Goal: Task Accomplishment & Management: Use online tool/utility

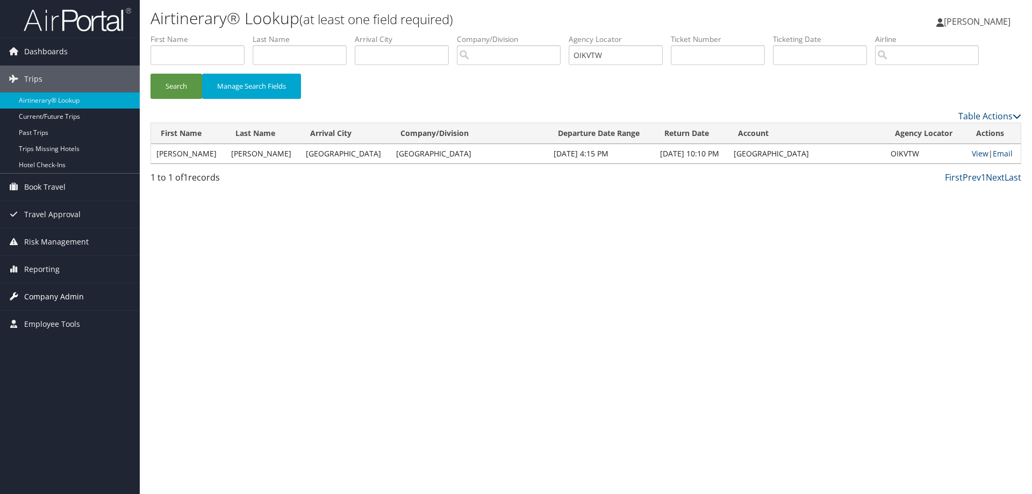
click at [51, 290] on span "Company Admin" at bounding box center [54, 296] width 60 height 27
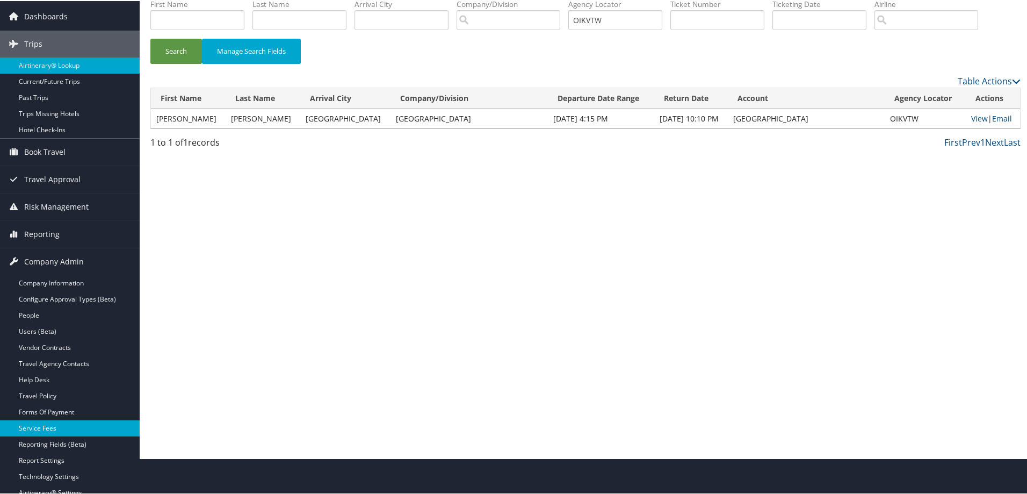
scroll to position [27, 0]
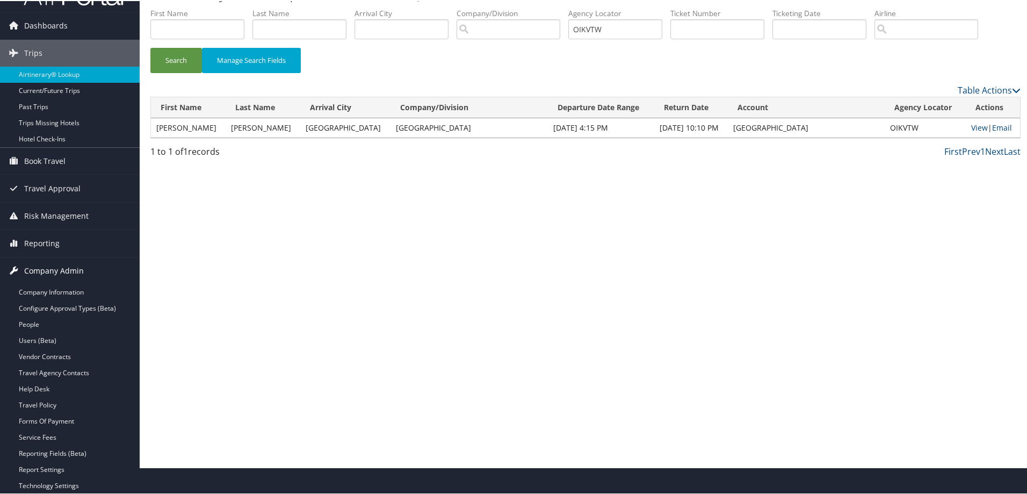
click at [51, 266] on span "Company Admin" at bounding box center [54, 269] width 60 height 27
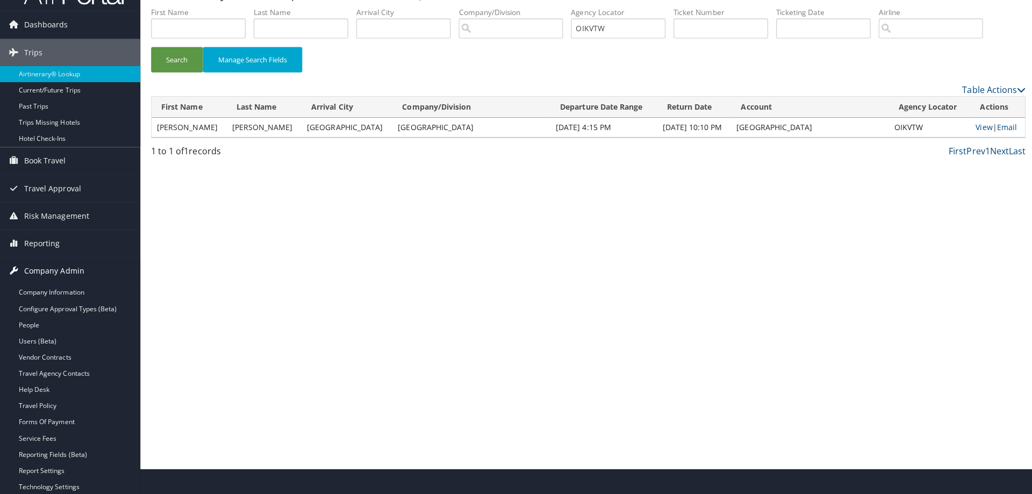
scroll to position [0, 0]
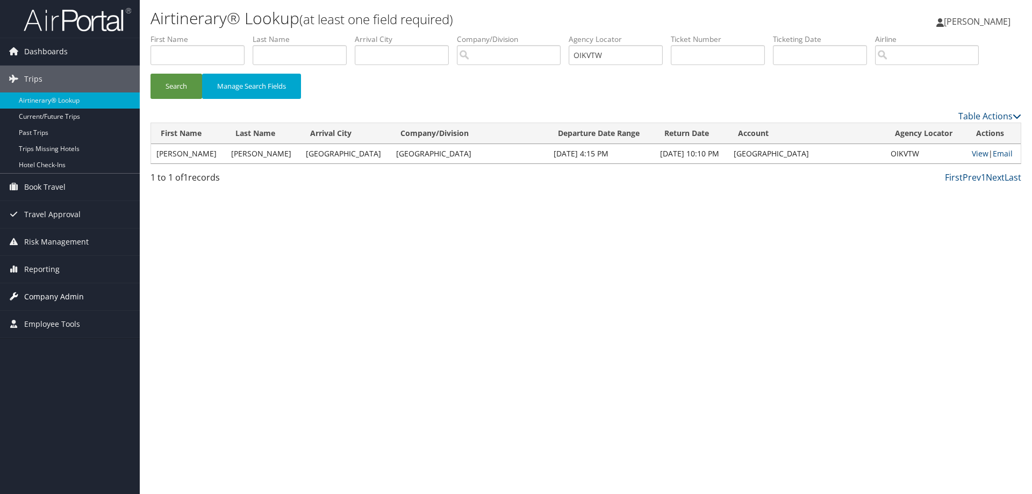
click at [51, 296] on span "Company Admin" at bounding box center [54, 296] width 60 height 27
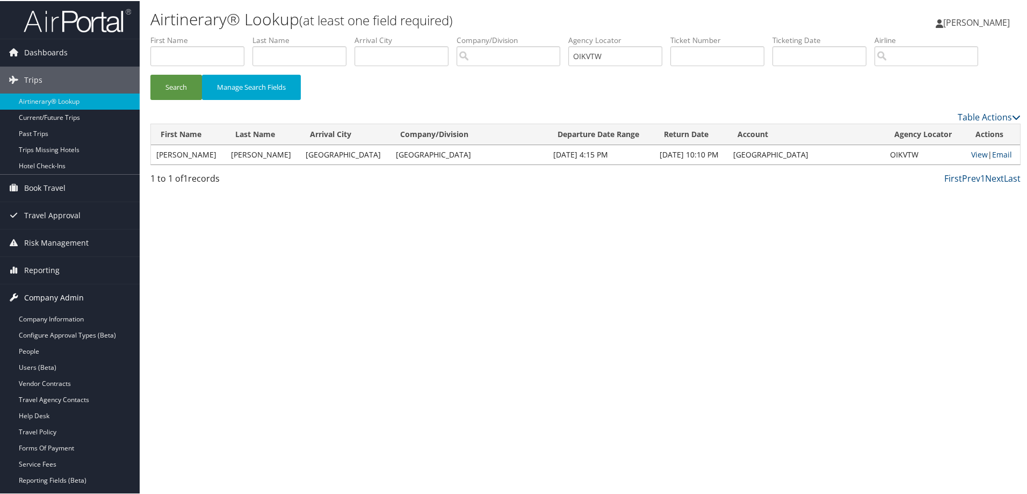
click at [51, 296] on span "Company Admin" at bounding box center [54, 296] width 60 height 27
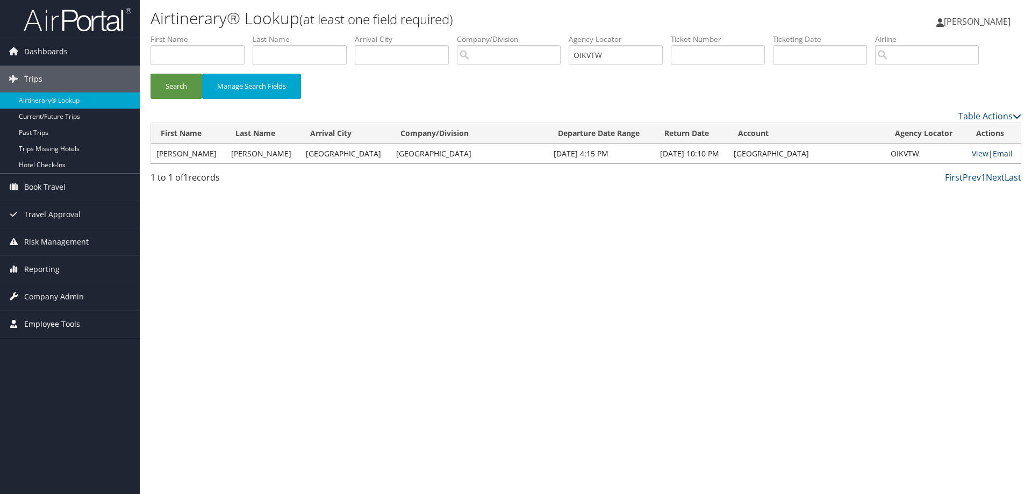
click at [51, 320] on span "Employee Tools" at bounding box center [52, 324] width 56 height 27
click at [48, 266] on span "Reporting" at bounding box center [41, 269] width 35 height 27
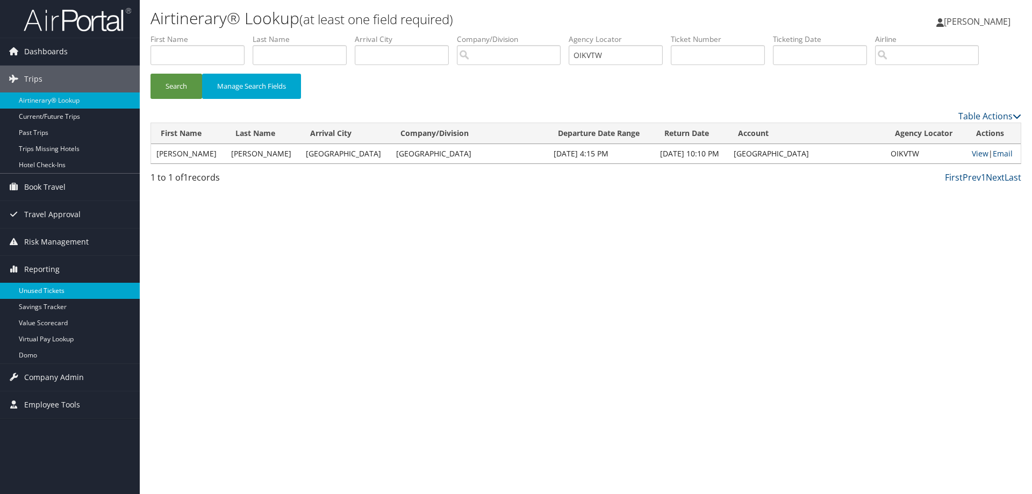
click at [49, 285] on link "Unused Tickets" at bounding box center [70, 291] width 140 height 16
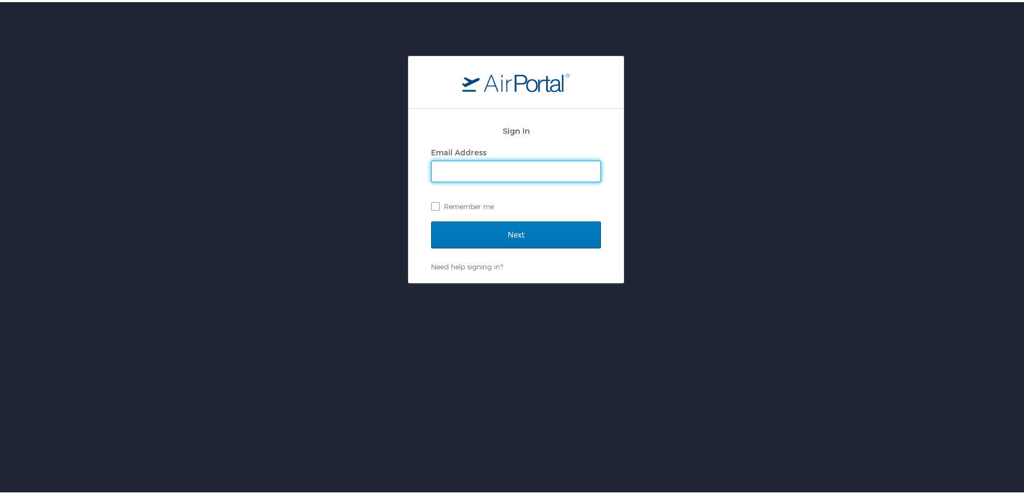
click at [470, 171] on input "Email Address" at bounding box center [515, 169] width 169 height 20
type input "jessica.girard@cbtravel.com"
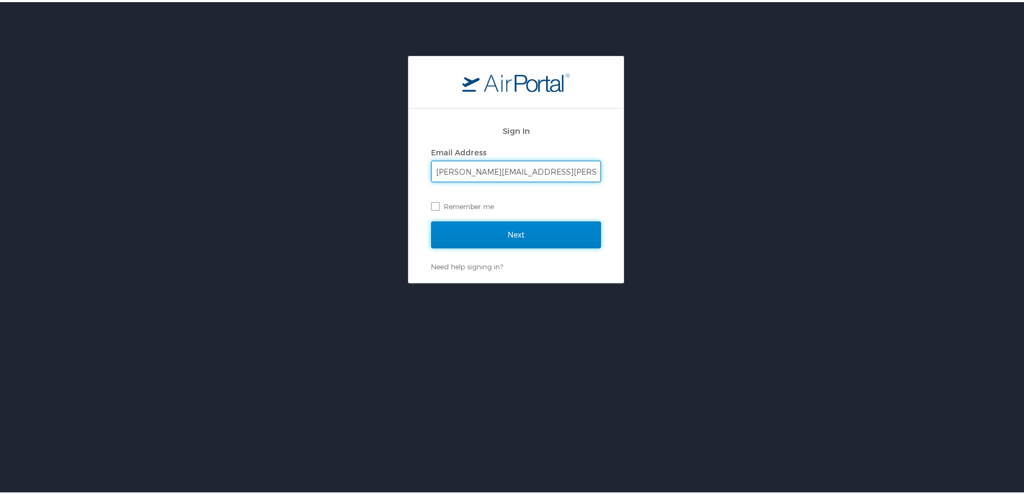
click at [507, 231] on input "Next" at bounding box center [516, 232] width 170 height 27
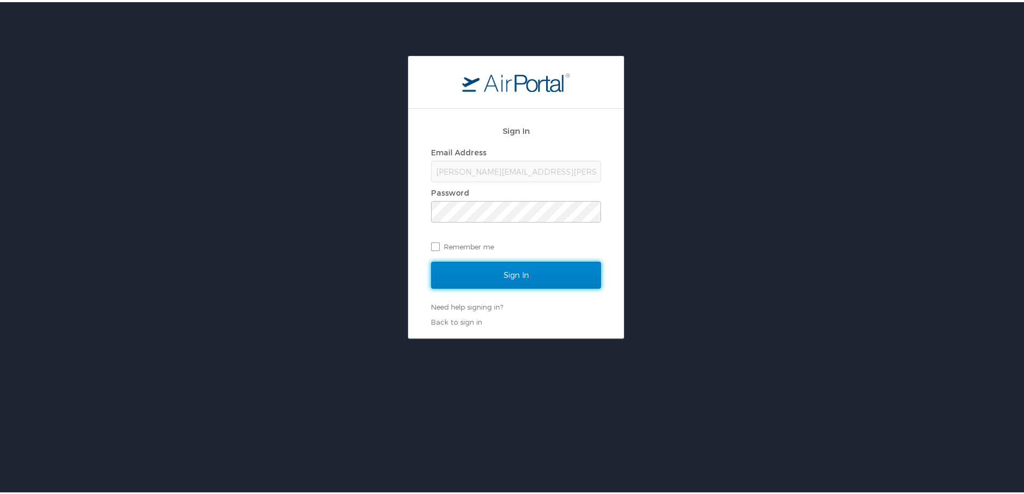
click at [517, 277] on input "Sign In" at bounding box center [516, 273] width 170 height 27
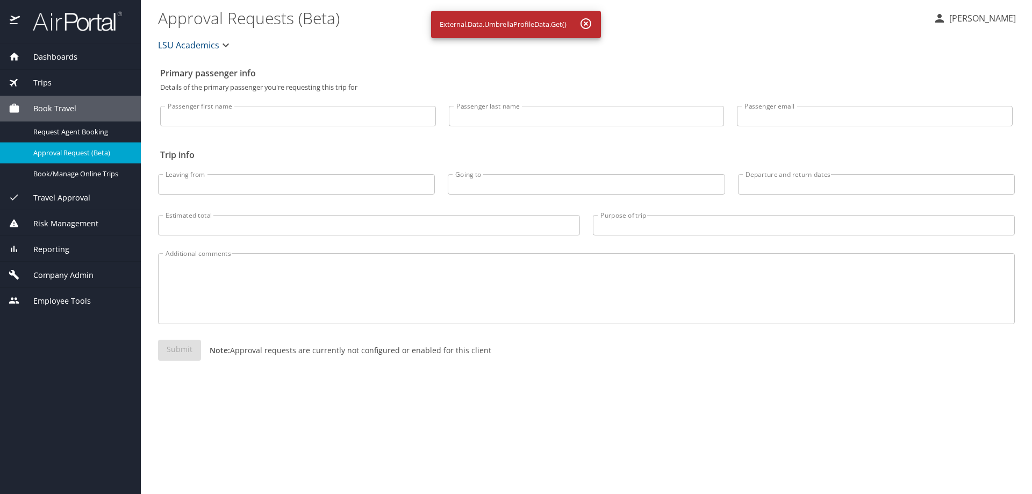
click at [74, 254] on div "Reporting" at bounding box center [71, 249] width 124 height 12
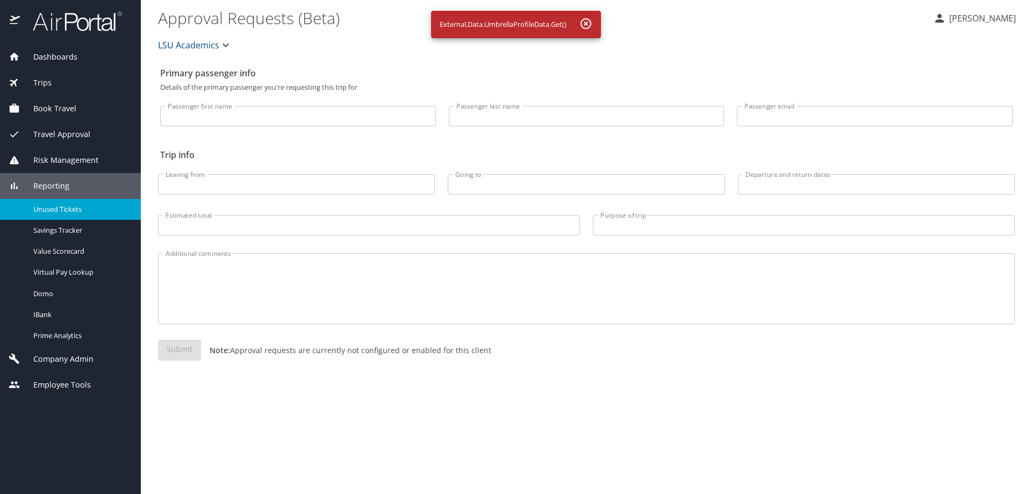
click at [66, 206] on span "Unused Tickets" at bounding box center [80, 209] width 95 height 10
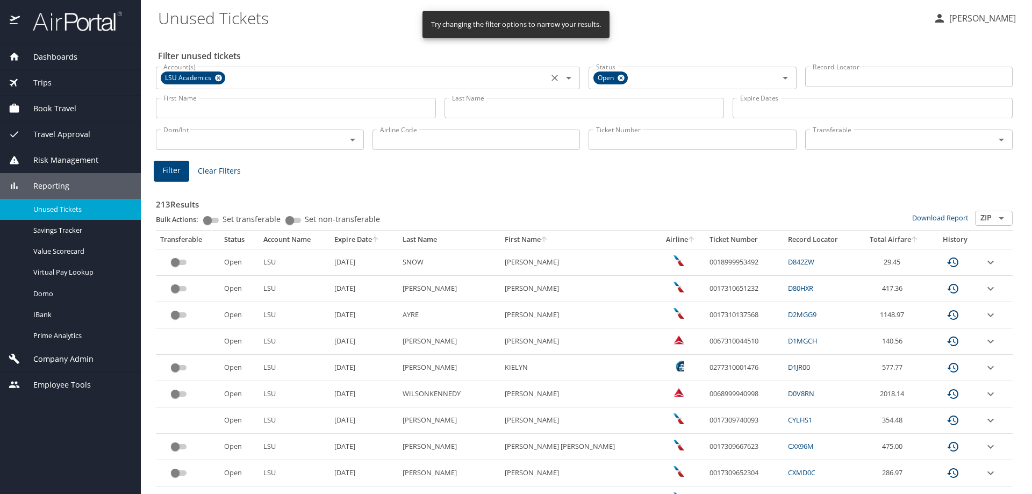
click at [217, 77] on icon at bounding box center [218, 78] width 8 height 12
click at [508, 107] on input "Last Name" at bounding box center [584, 108] width 280 height 20
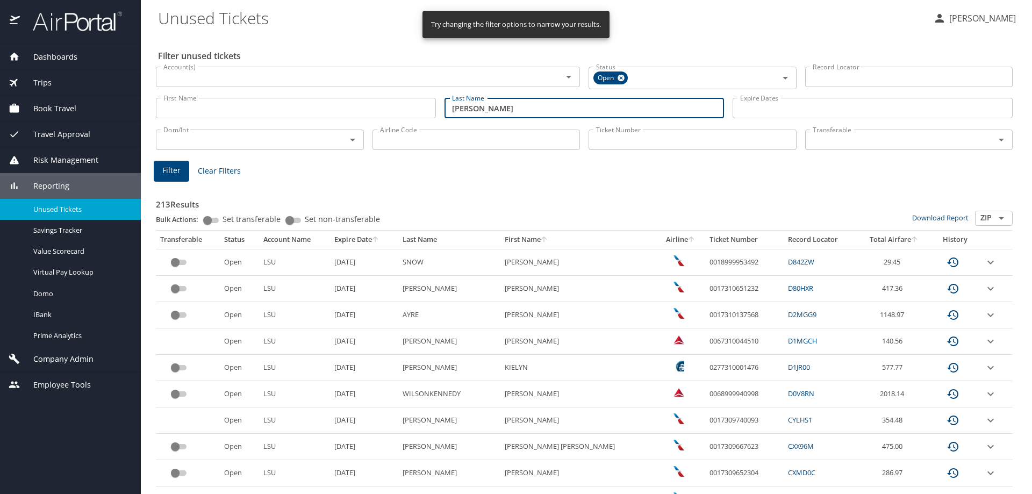
type input "suggs"
drag, startPoint x: 395, startPoint y: 104, endPoint x: 390, endPoint y: 103, distance: 5.4
click at [393, 103] on input "First Name" at bounding box center [296, 108] width 280 height 20
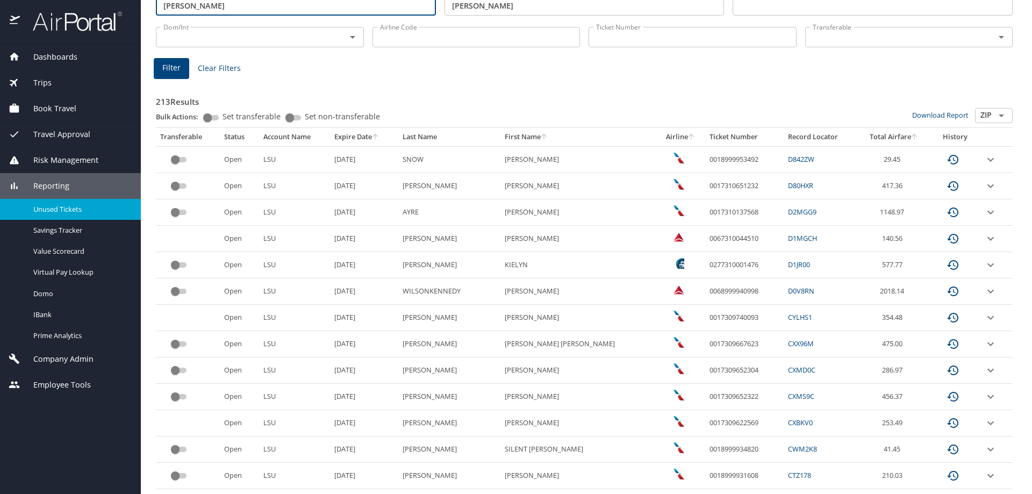
scroll to position [107, 0]
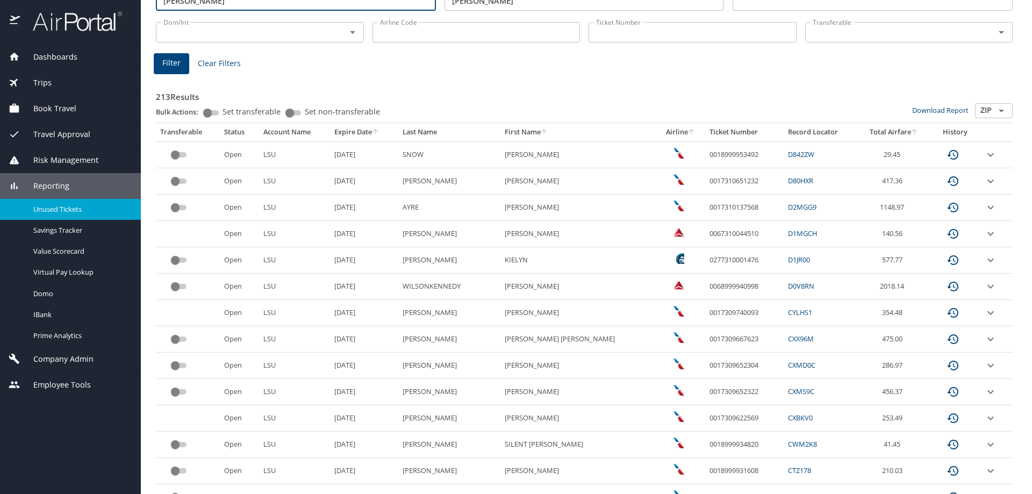
type input "kellie"
click at [175, 61] on span "Filter" at bounding box center [171, 62] width 18 height 13
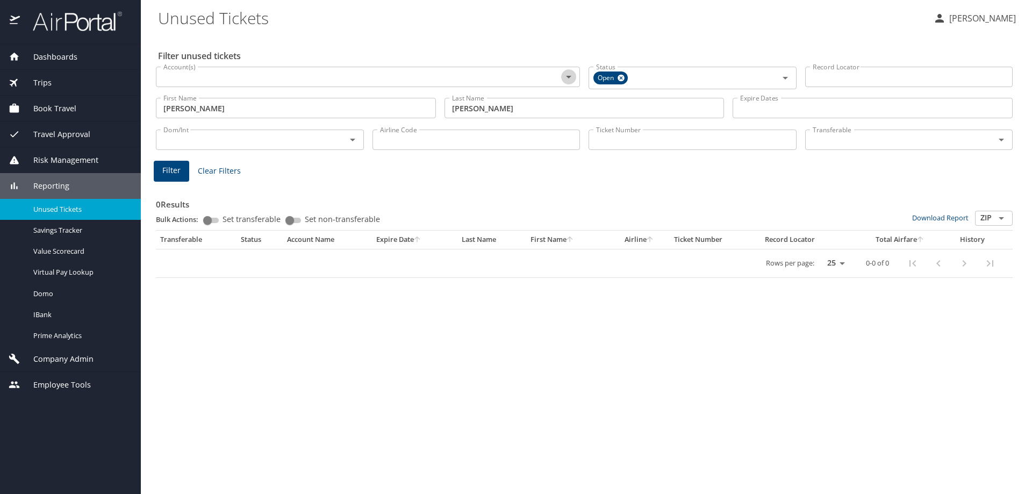
click at [569, 78] on icon "Open" at bounding box center [568, 76] width 13 height 13
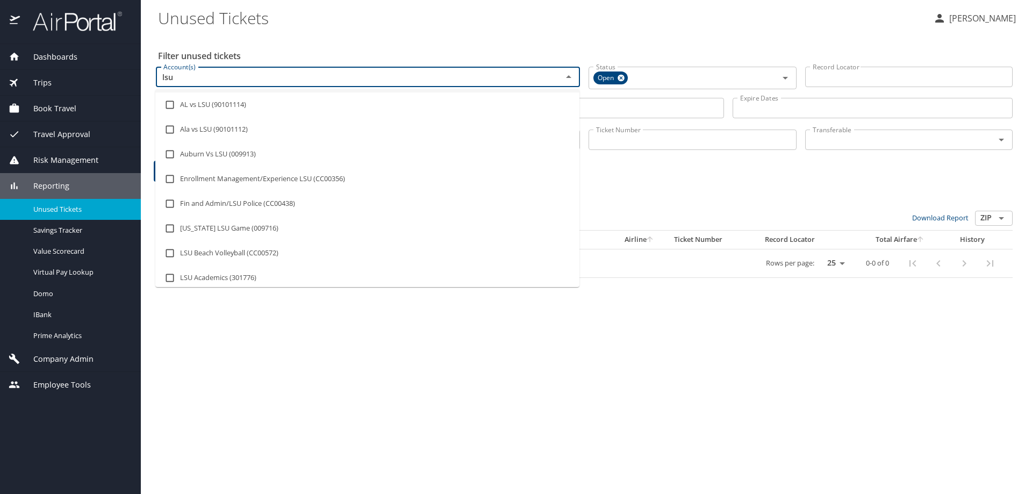
scroll to position [107, 0]
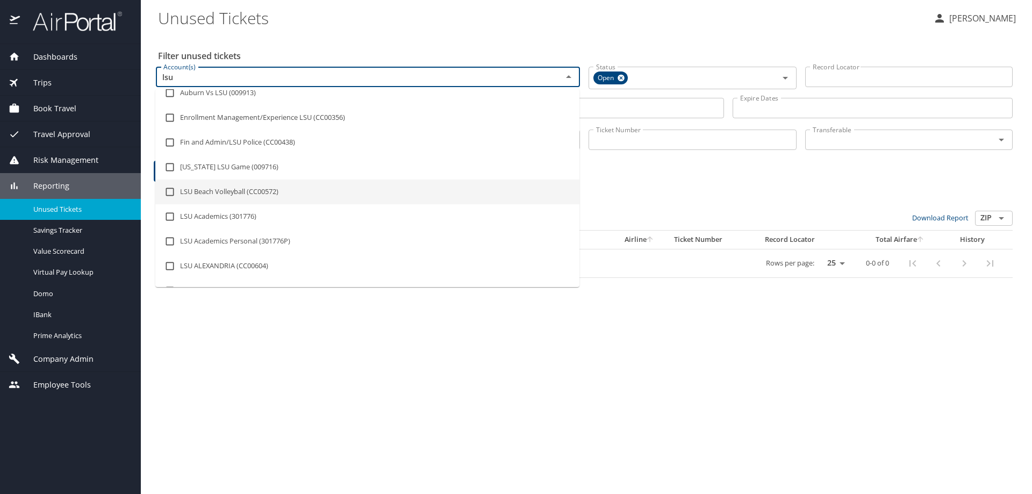
type input "lsu"
drag, startPoint x: 635, startPoint y: 176, endPoint x: 639, endPoint y: 156, distance: 20.3
click at [635, 176] on div "0 Results Bulk Actions: Set transferable Set non-transferable Download Report Z…" at bounding box center [584, 228] width 865 height 107
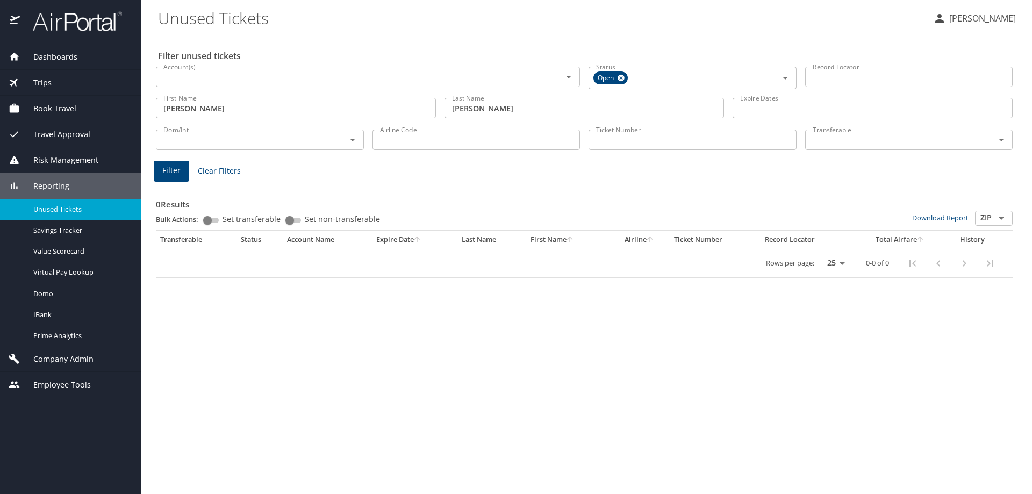
click at [644, 138] on input "Ticket Number" at bounding box center [692, 140] width 208 height 20
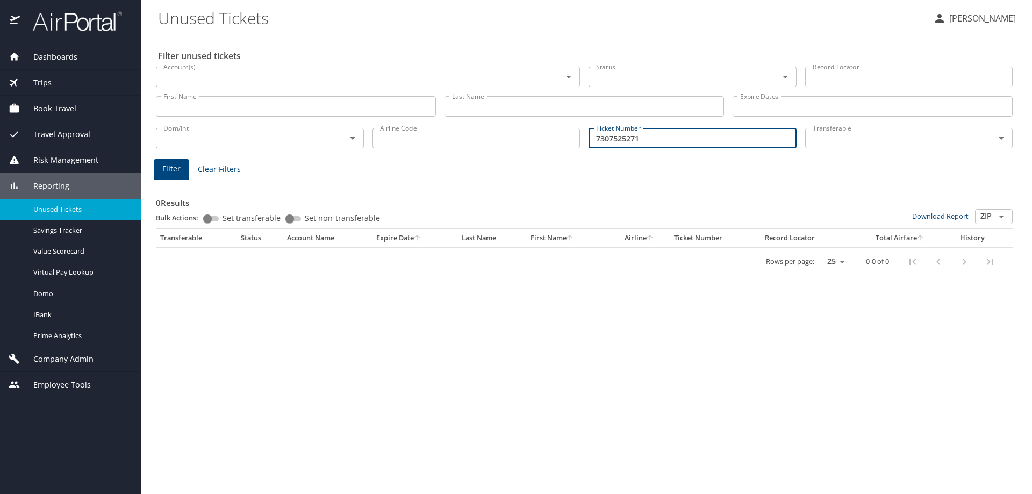
click at [597, 137] on input "7307525271" at bounding box center [692, 138] width 208 height 20
type input "0017307525271"
click at [183, 167] on button "Filter" at bounding box center [171, 169] width 35 height 21
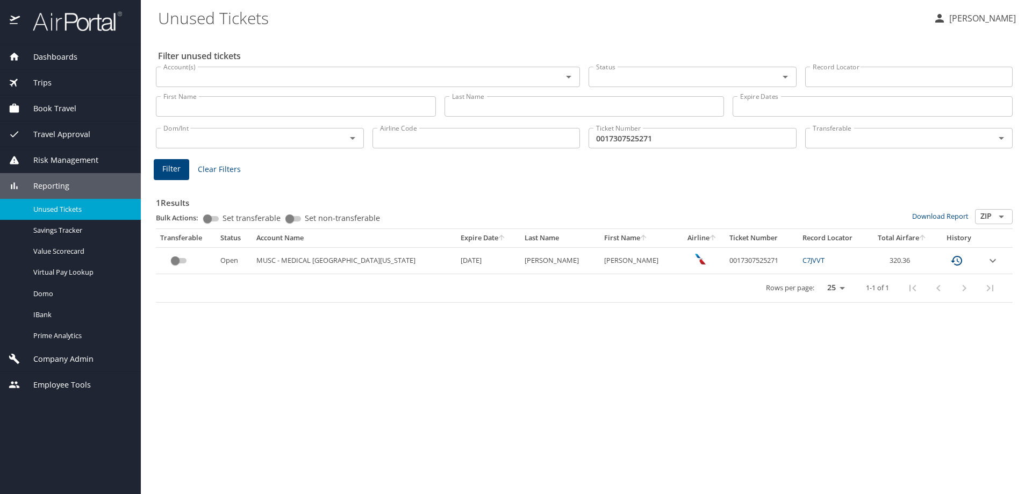
click at [154, 159] on button "Filter" at bounding box center [171, 169] width 35 height 21
drag, startPoint x: 715, startPoint y: 261, endPoint x: 768, endPoint y: 261, distance: 53.7
click at [768, 261] on td "0017307525271" at bounding box center [761, 260] width 73 height 26
copy td "0017307525271"
click at [47, 352] on div "Company Admin" at bounding box center [70, 359] width 141 height 26
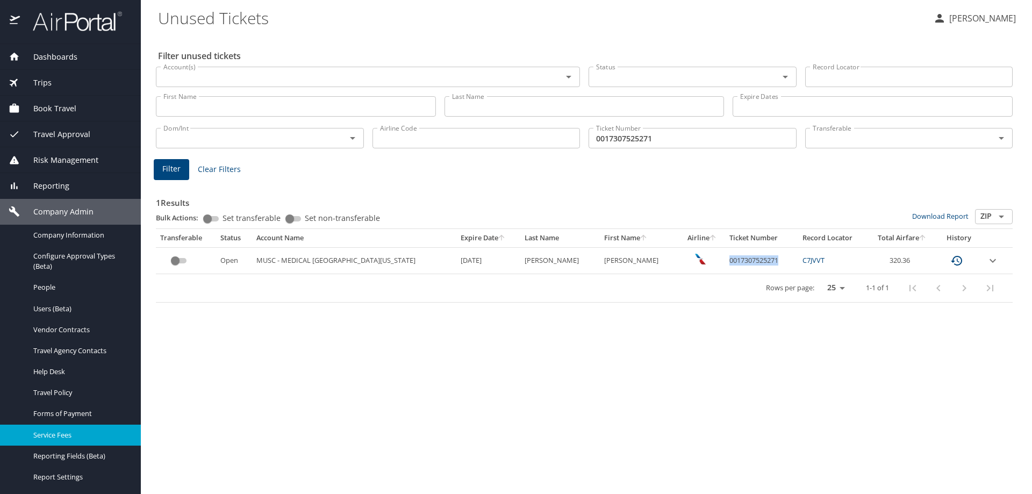
click at [53, 436] on span "Service Fees" at bounding box center [80, 435] width 95 height 10
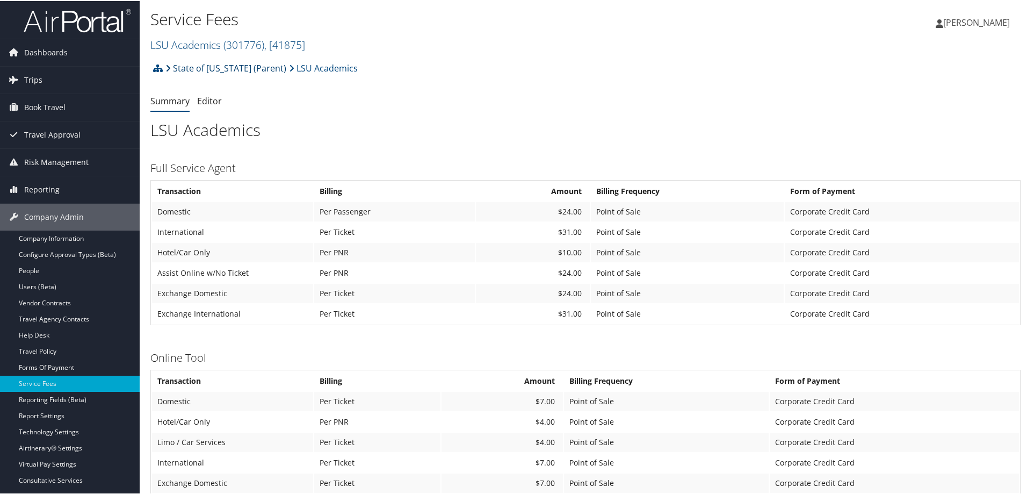
click at [242, 66] on link "State of [US_STATE] (Parent)" at bounding box center [226, 66] width 121 height 21
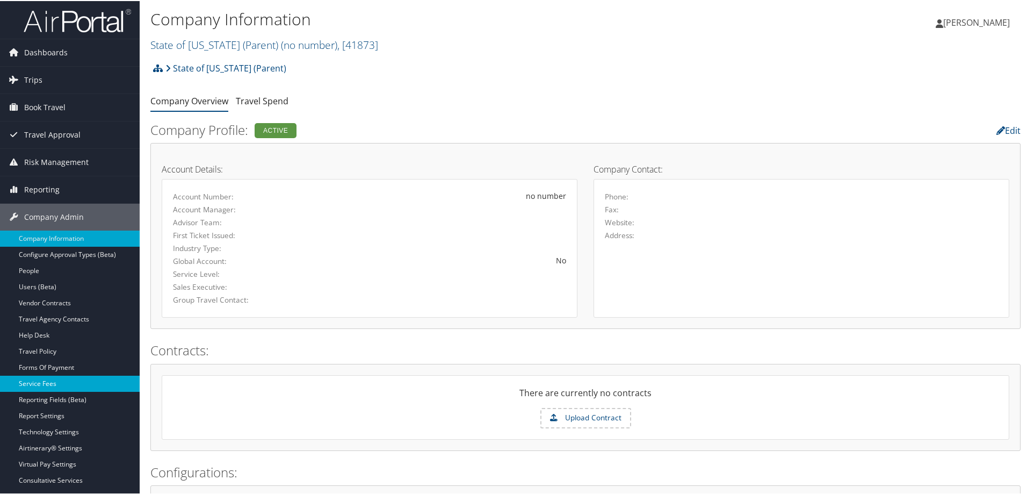
click at [44, 380] on link "Service Fees" at bounding box center [70, 383] width 140 height 16
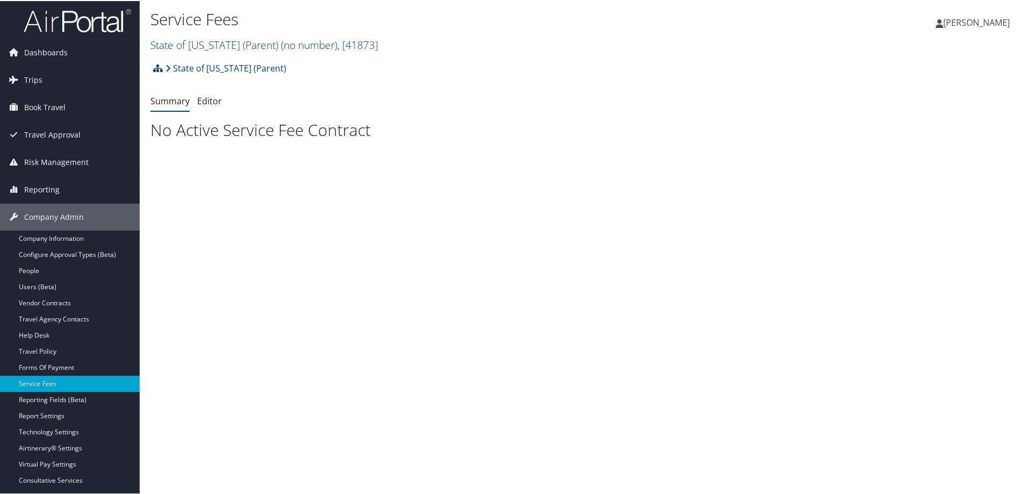
click at [285, 45] on span "( no number )" at bounding box center [309, 44] width 56 height 15
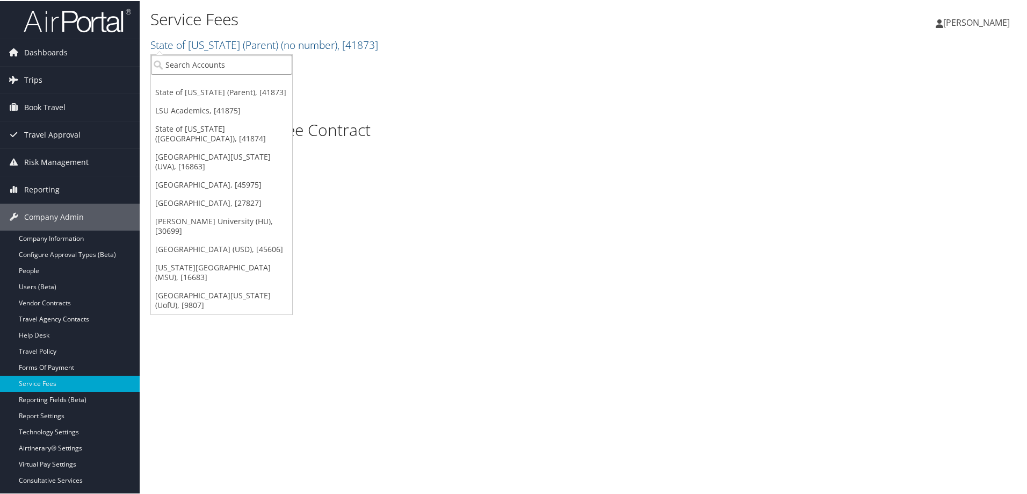
click at [270, 63] on input "search" at bounding box center [221, 64] width 141 height 20
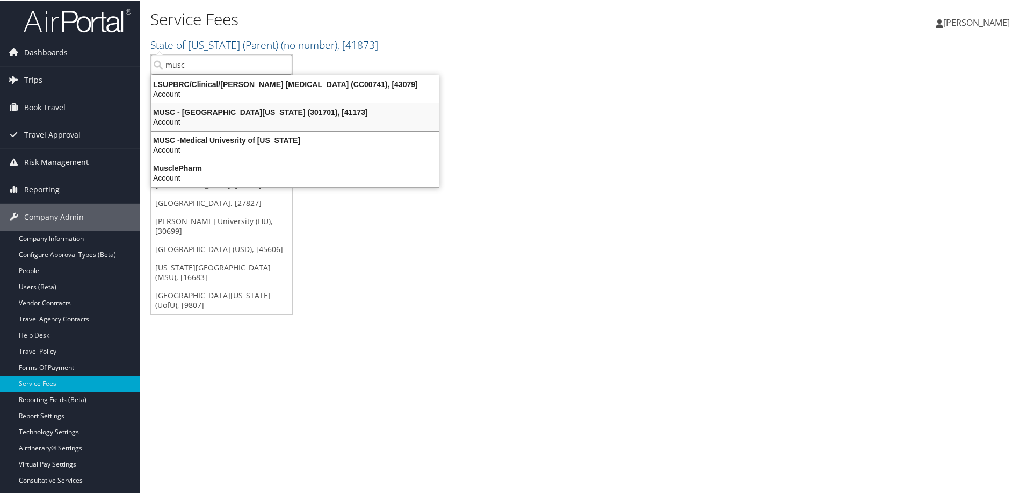
type input "musc"
click at [808, 120] on h1 "No Active Service Fee Contract" at bounding box center [585, 129] width 871 height 23
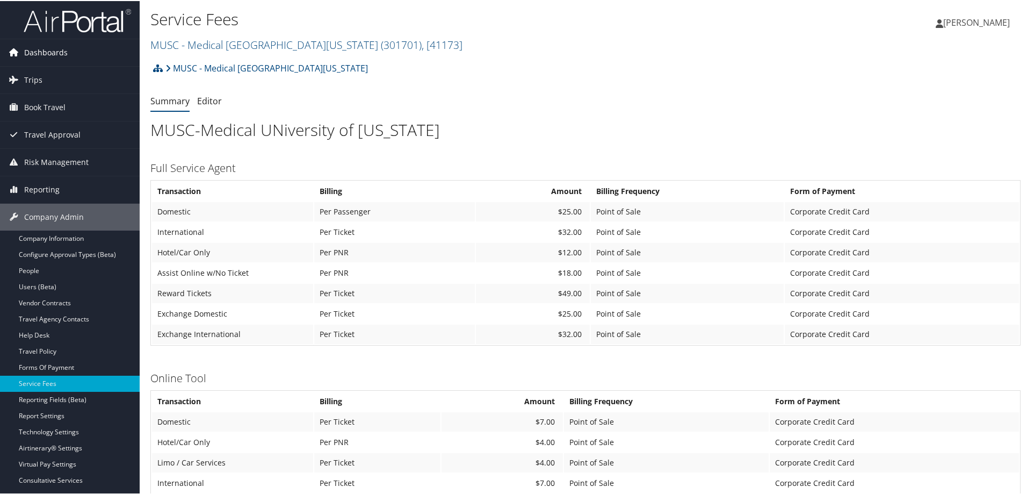
click at [100, 54] on link "Dashboards" at bounding box center [70, 51] width 140 height 27
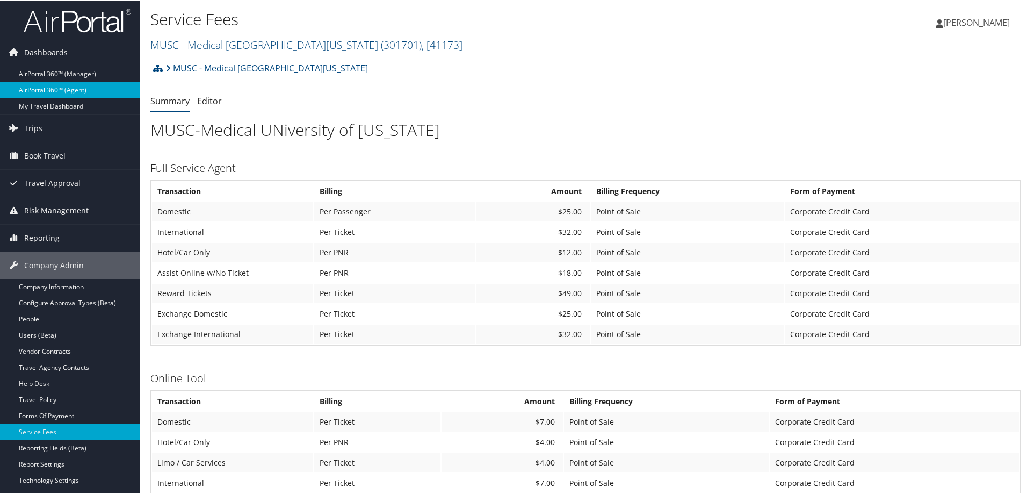
click at [85, 83] on link "AirPortal 360™ (Agent)" at bounding box center [70, 89] width 140 height 16
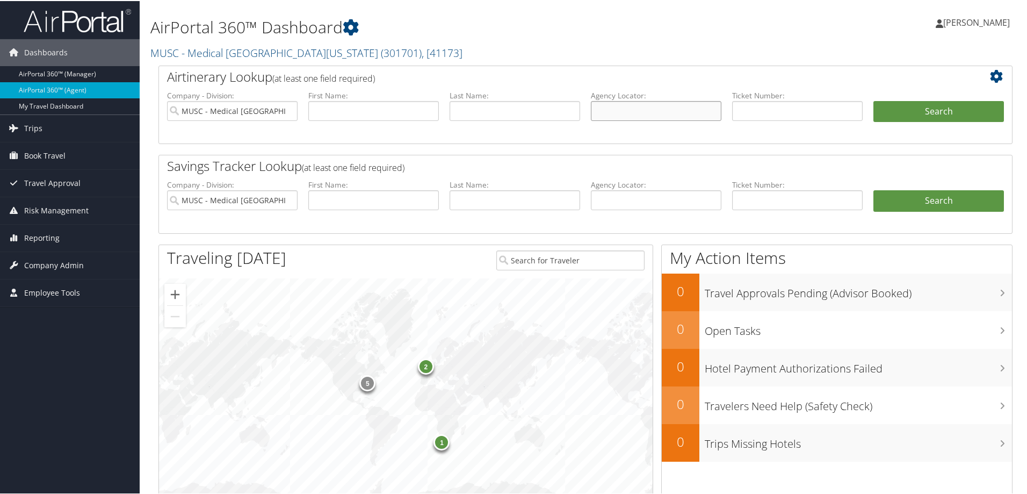
click at [677, 103] on input "text" at bounding box center [656, 110] width 131 height 20
paste input "OIKVTW"
type input "OIKVTW"
click at [287, 111] on input "MUSC - Medical [GEOGRAPHIC_DATA][US_STATE]" at bounding box center [232, 110] width 131 height 20
click at [961, 110] on button "Search" at bounding box center [939, 110] width 131 height 21
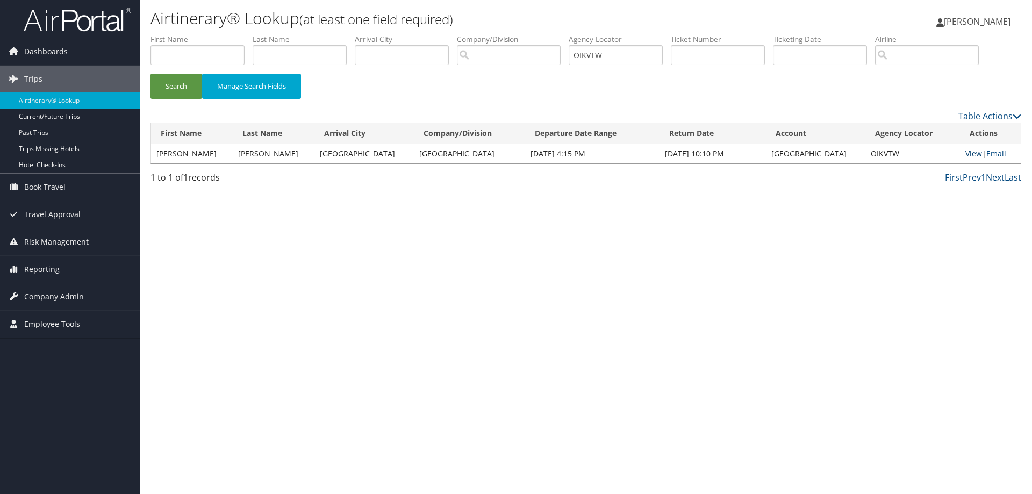
click at [971, 156] on link "View" at bounding box center [973, 153] width 17 height 10
click at [23, 269] on link "Reporting" at bounding box center [70, 269] width 140 height 27
click at [35, 376] on span "Company Admin" at bounding box center [54, 377] width 60 height 27
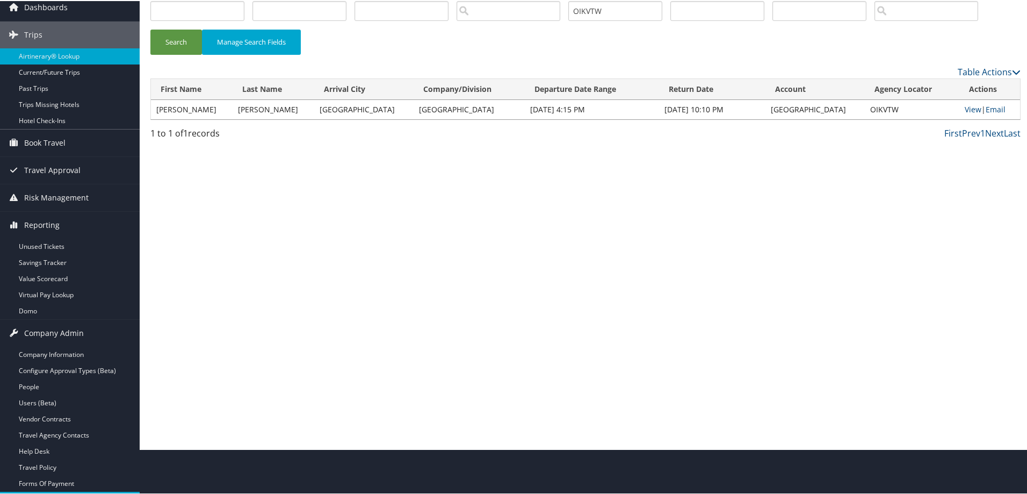
scroll to position [107, 0]
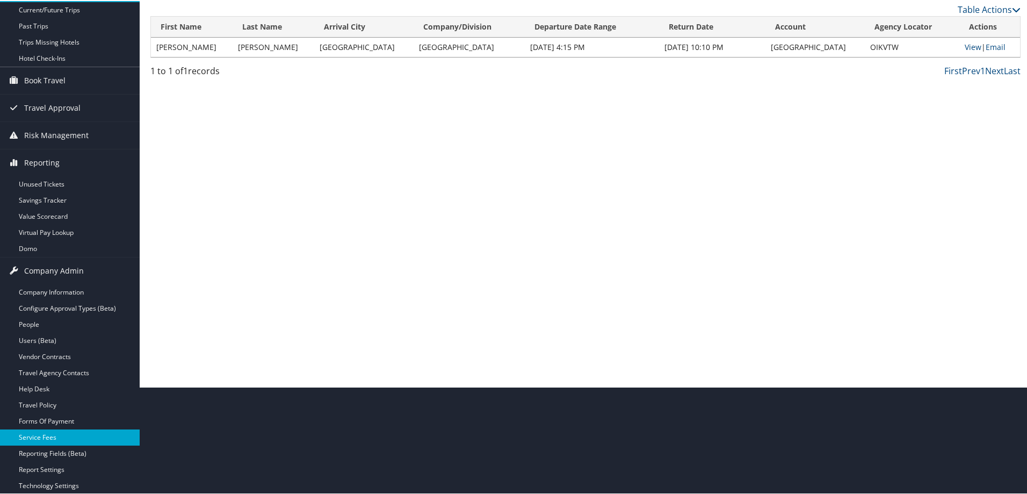
click at [45, 438] on link "Service Fees" at bounding box center [70, 436] width 140 height 16
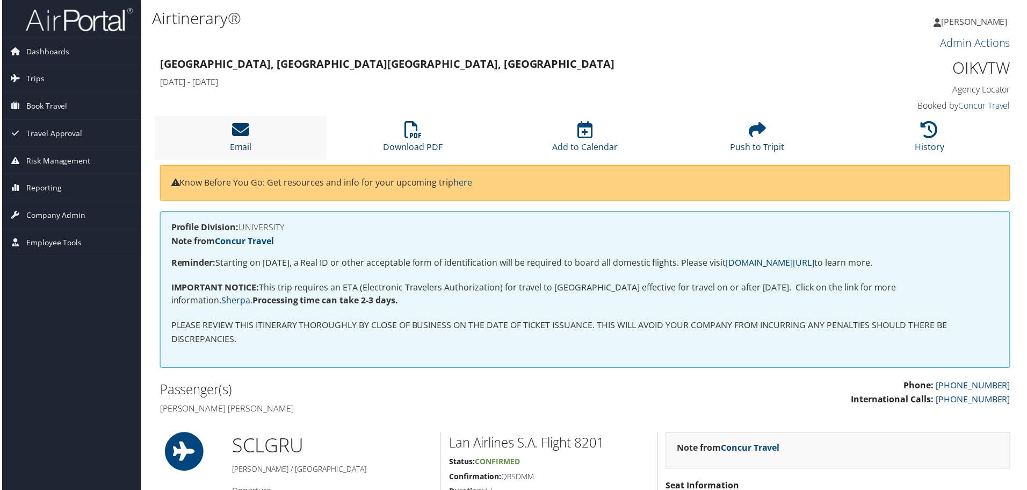
click at [246, 130] on icon at bounding box center [239, 129] width 17 height 17
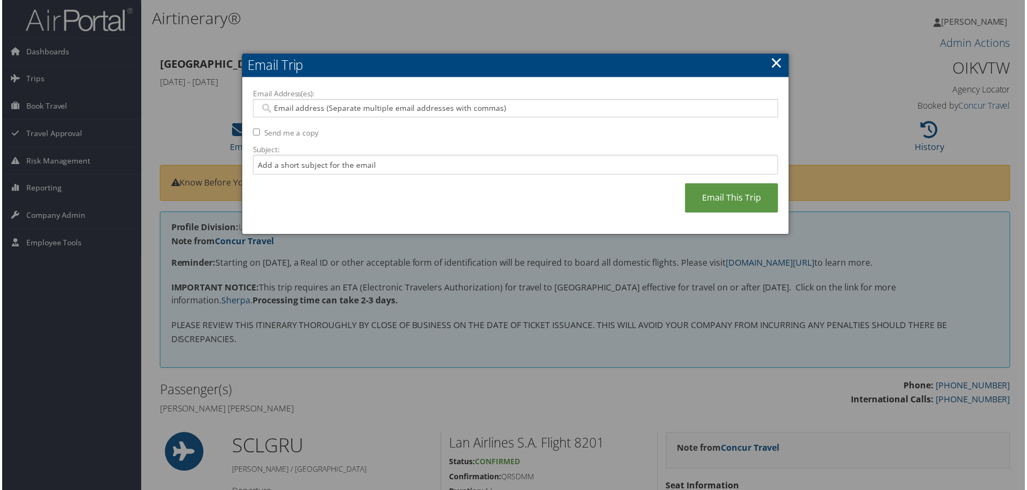
click at [297, 118] on div "Email Address(es): Send me a copy Subject: Email This Trip" at bounding box center [516, 157] width 528 height 136
click at [296, 111] on input "Email Address(es):" at bounding box center [515, 108] width 513 height 11
paste input "amanda.marcozzi@temple.edu"
type input "amanda.marcozzi@temple.edu"
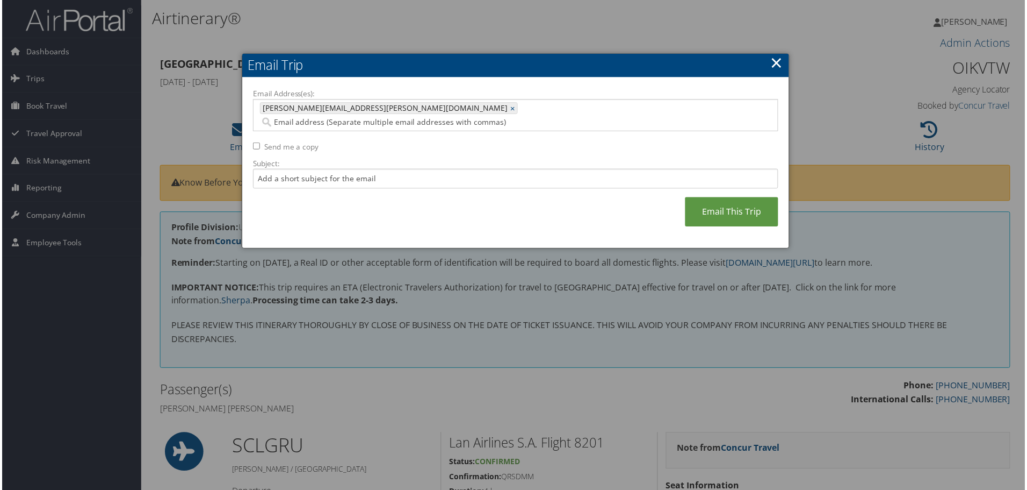
click at [256, 143] on input "Send me a copy" at bounding box center [255, 146] width 7 height 7
checkbox input "true"
click at [714, 208] on link "Email This Trip" at bounding box center [733, 213] width 94 height 30
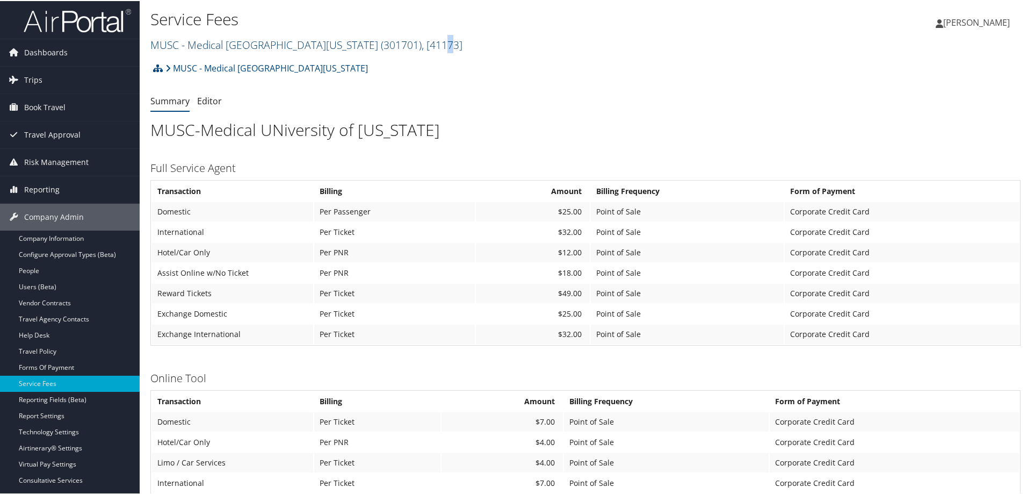
click at [429, 39] on span ", [ 41173 ]" at bounding box center [442, 44] width 41 height 15
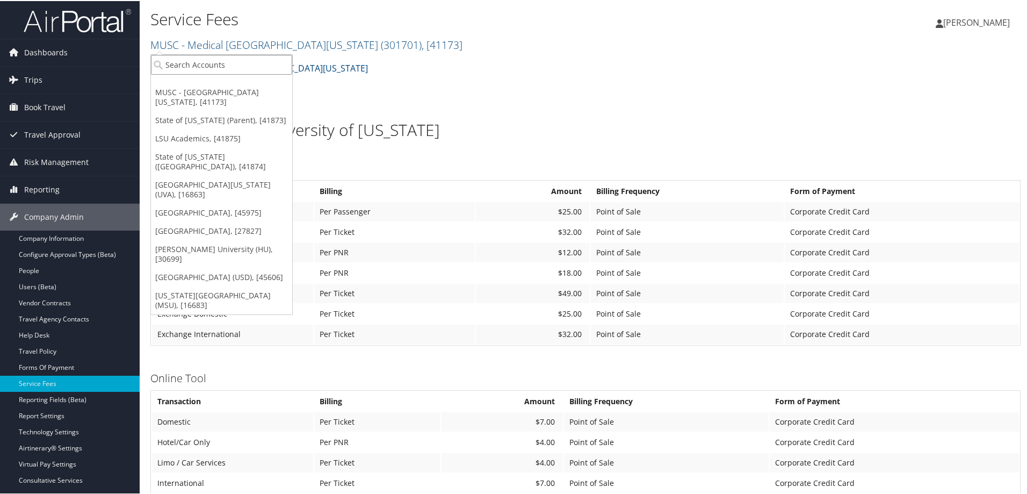
click at [241, 65] on input "search" at bounding box center [221, 64] width 141 height 20
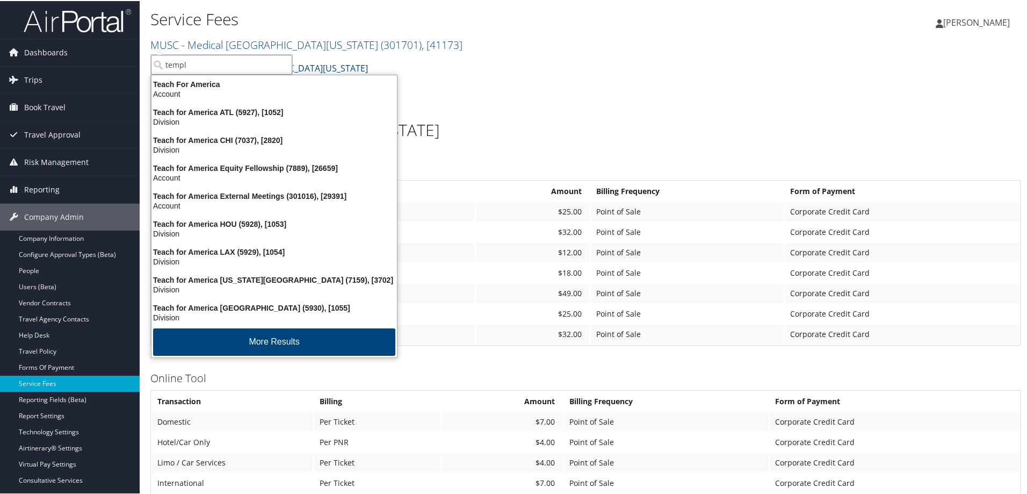
type input "temple"
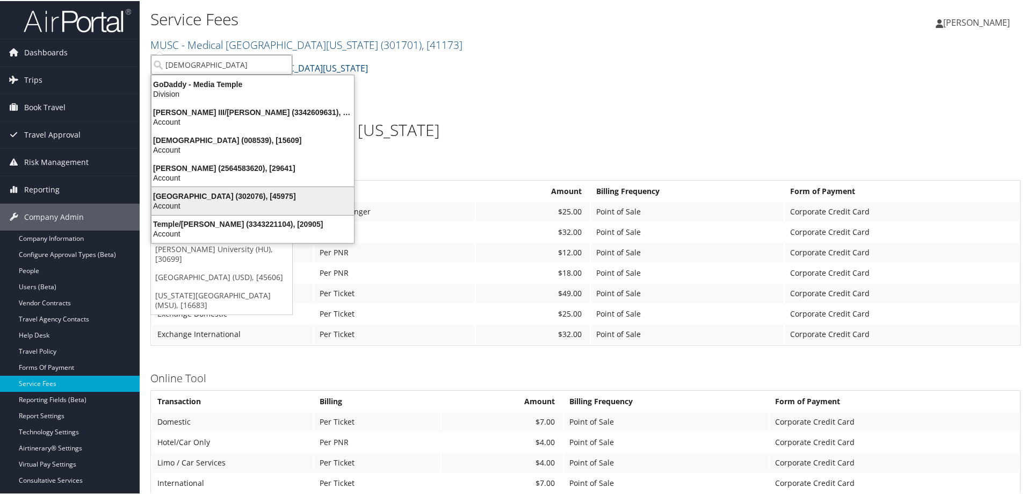
click at [244, 207] on div "Account" at bounding box center [252, 205] width 215 height 10
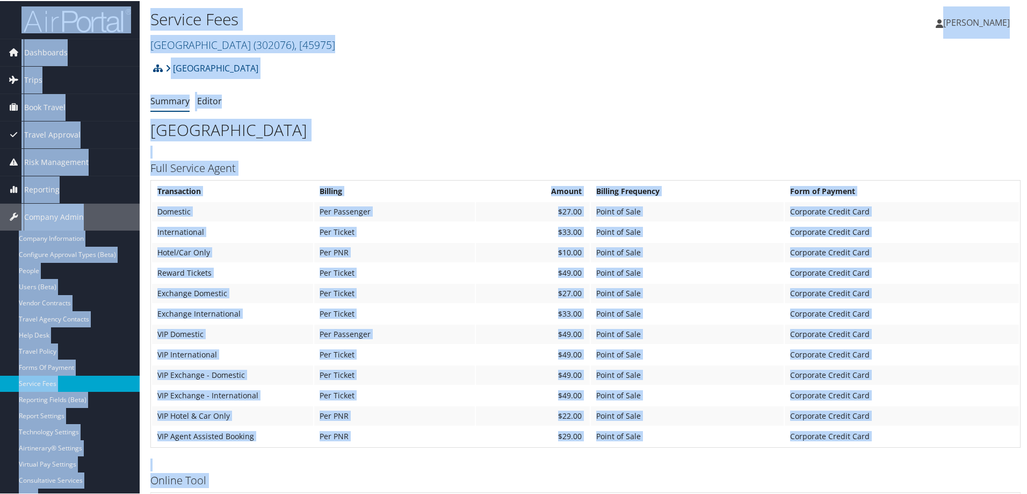
click at [645, 138] on h1 "[GEOGRAPHIC_DATA]" at bounding box center [585, 129] width 871 height 23
